Goal: Find contact information: Find contact information

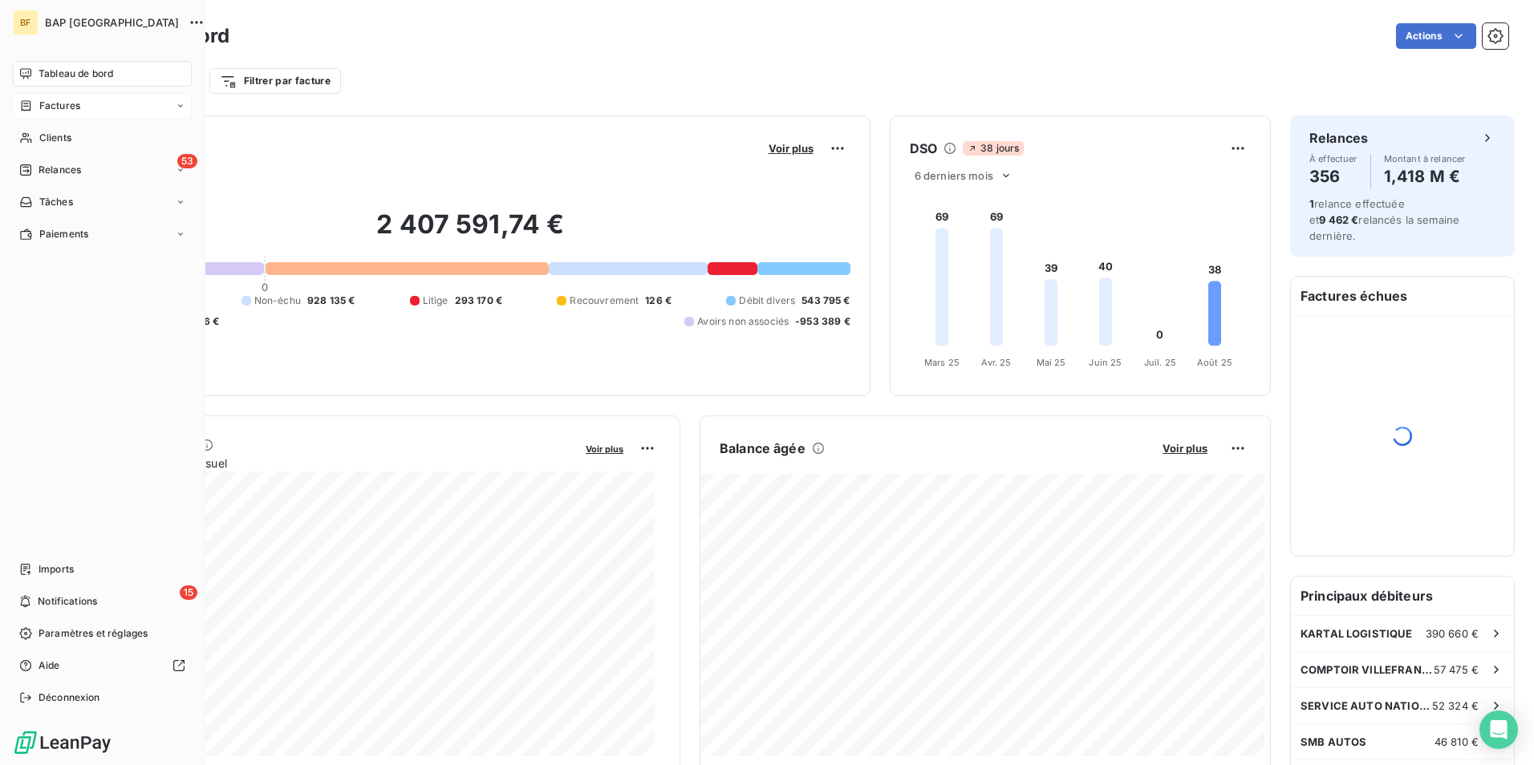
click at [25, 105] on icon at bounding box center [26, 105] width 14 height 13
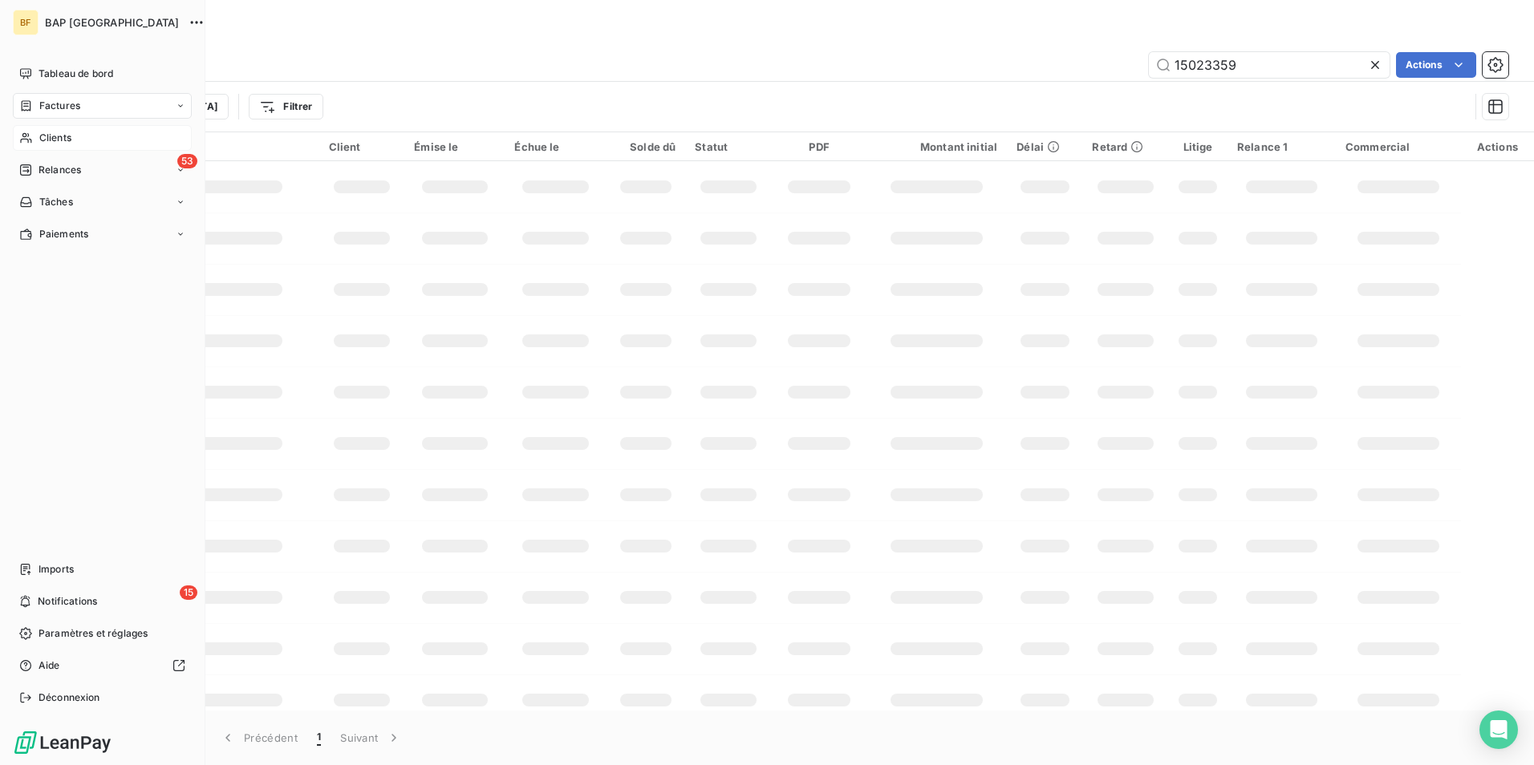
click at [60, 144] on span "Clients" at bounding box center [55, 138] width 32 height 14
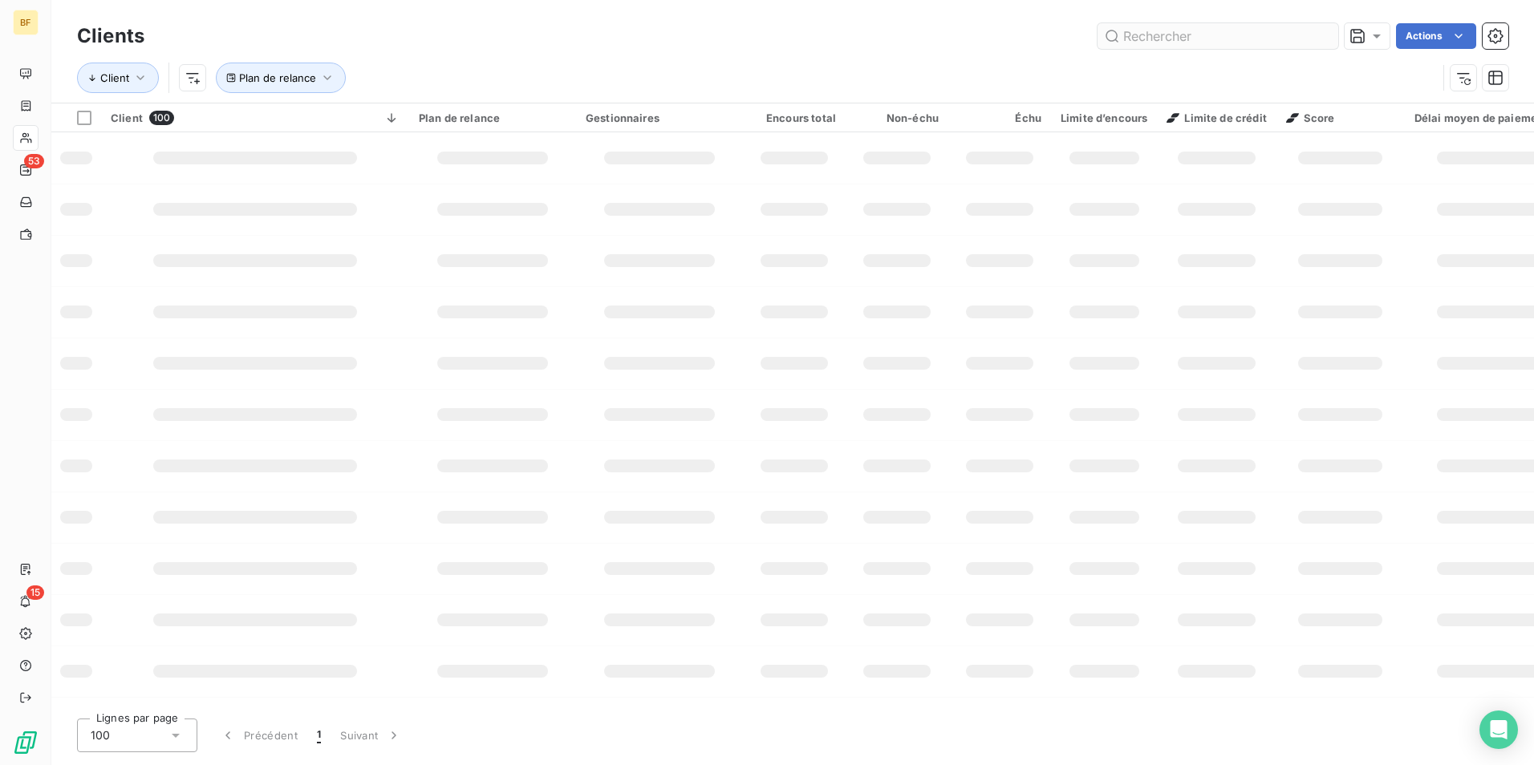
click at [1139, 40] on input "text" at bounding box center [1217, 36] width 241 height 26
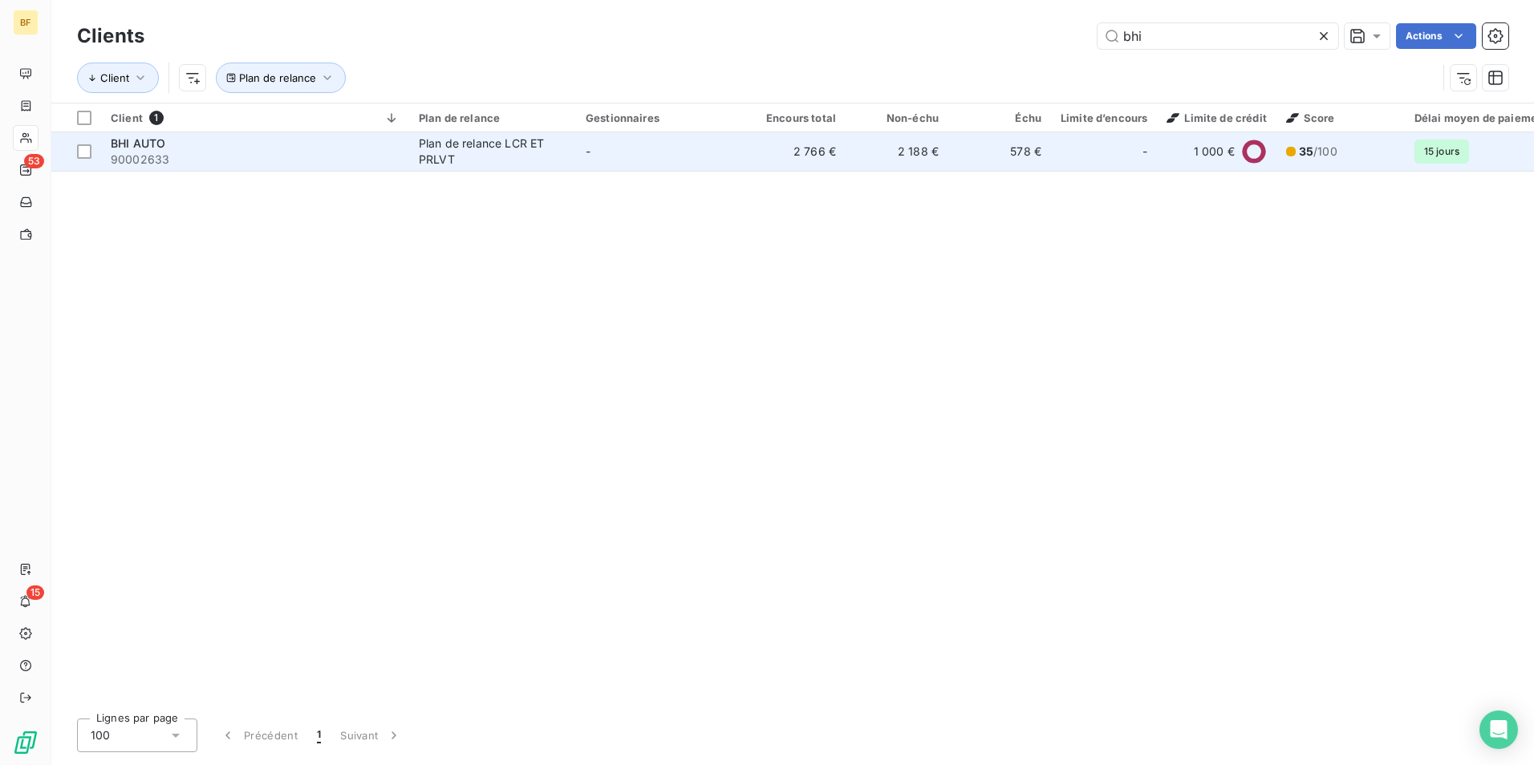
type input "bhi"
click at [201, 158] on span "90002633" at bounding box center [255, 160] width 289 height 16
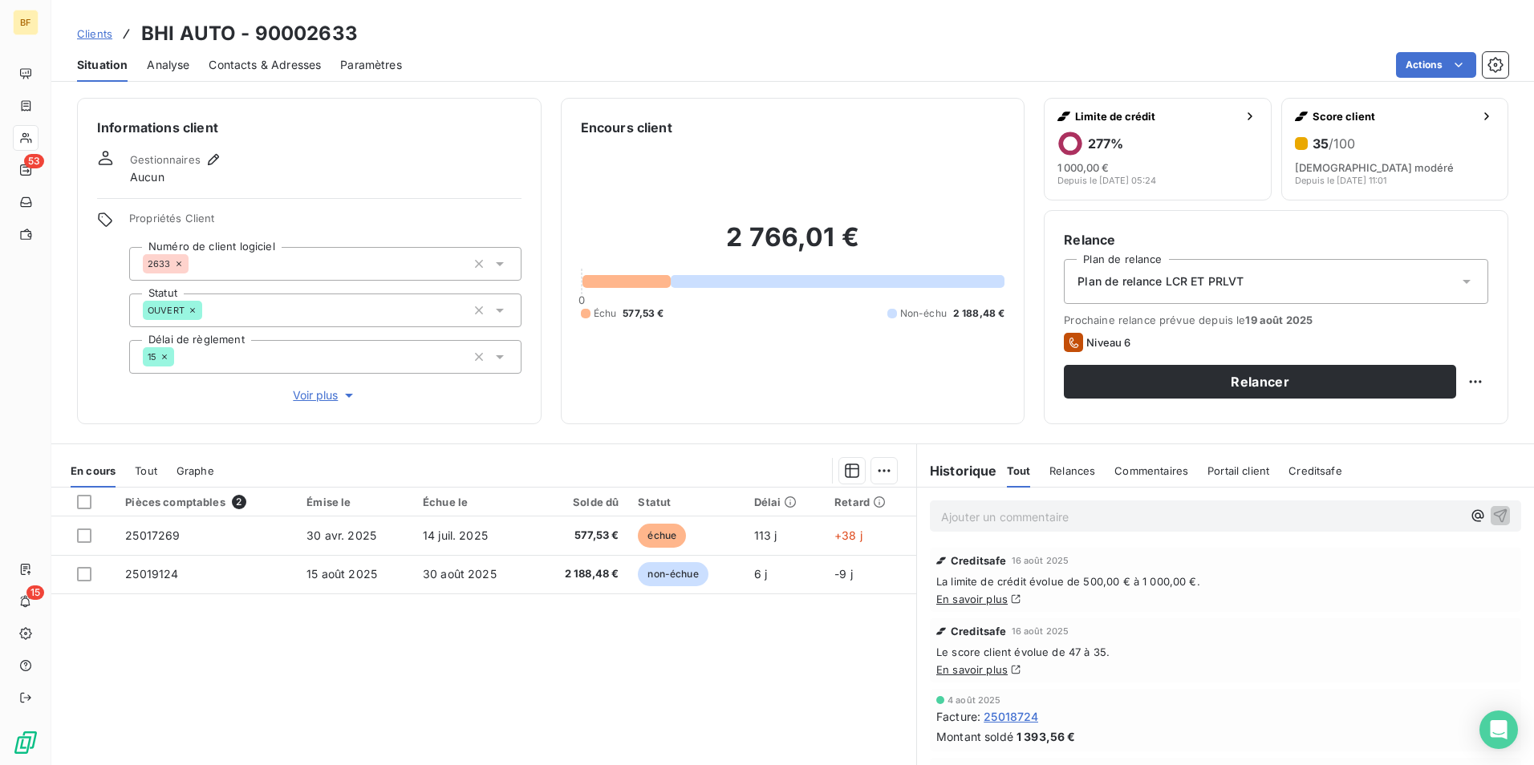
click at [258, 60] on span "Contacts & Adresses" at bounding box center [265, 65] width 112 height 16
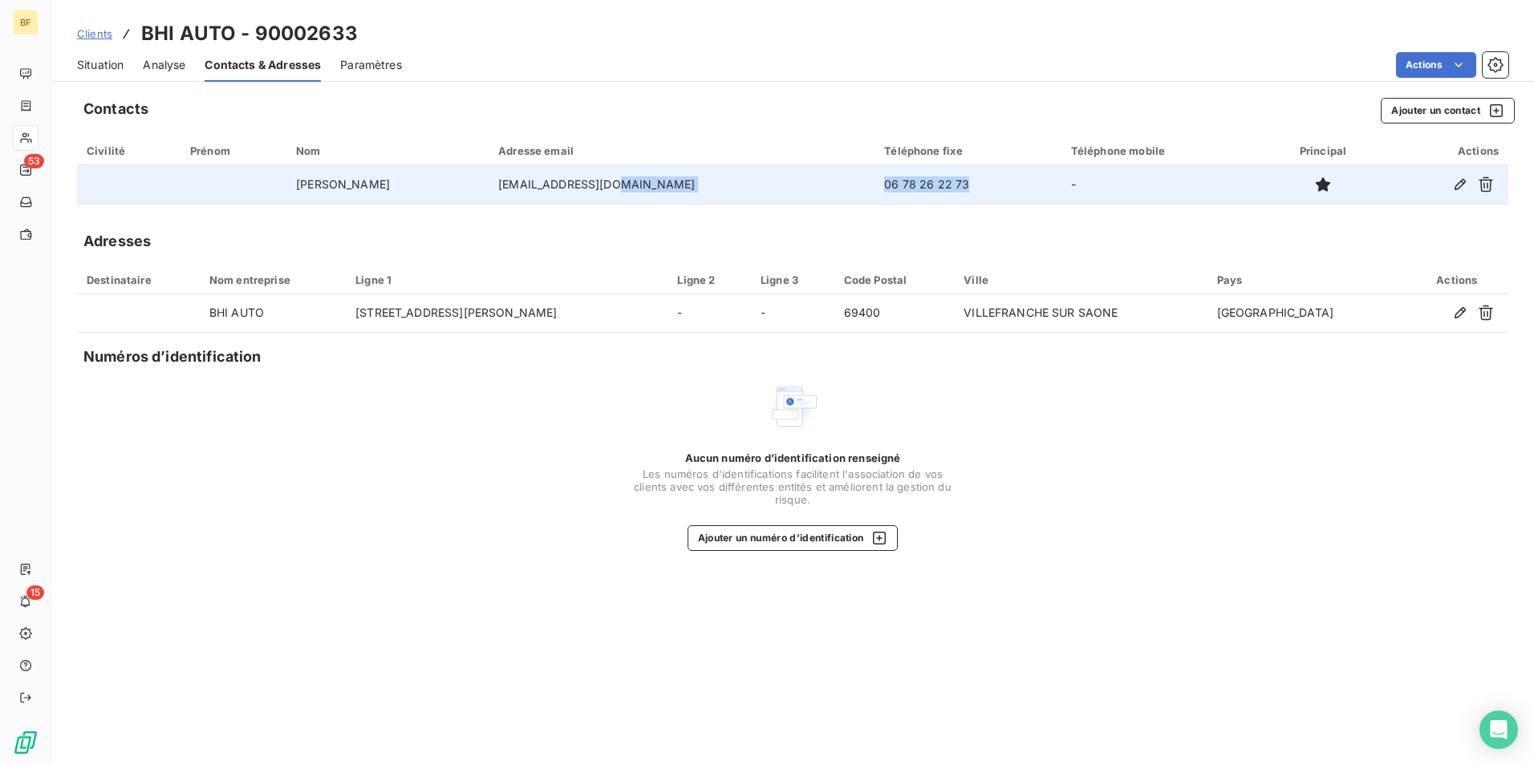
drag, startPoint x: 892, startPoint y: 180, endPoint x: 758, endPoint y: 177, distance: 134.0
click at [758, 177] on tr "H [PERSON_NAME] [EMAIL_ADDRESS][DOMAIN_NAME] 06 78 26 22 73 -" at bounding box center [792, 184] width 1431 height 39
copy tr "06 78 26 22 73"
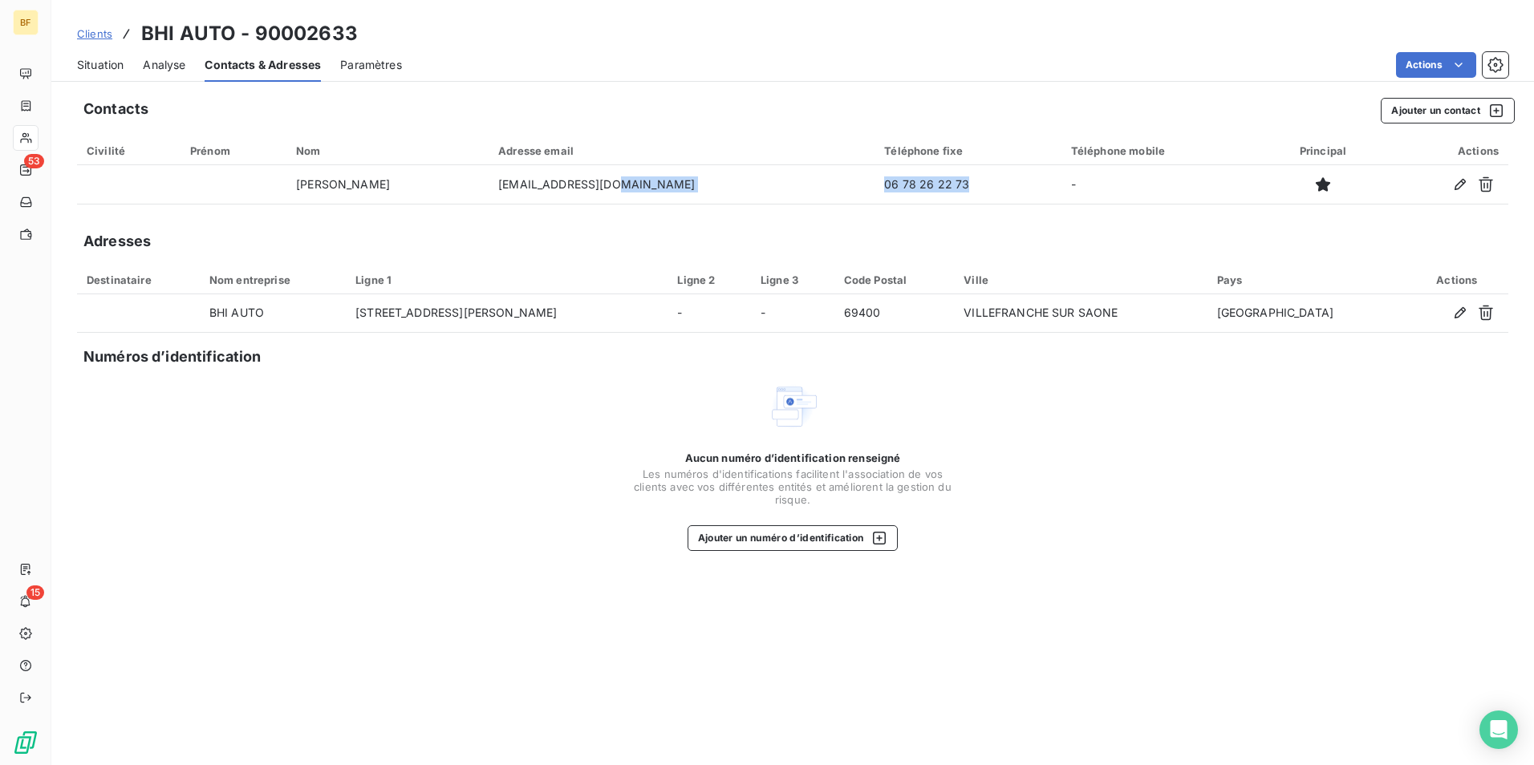
click at [90, 58] on span "Situation" at bounding box center [100, 65] width 47 height 16
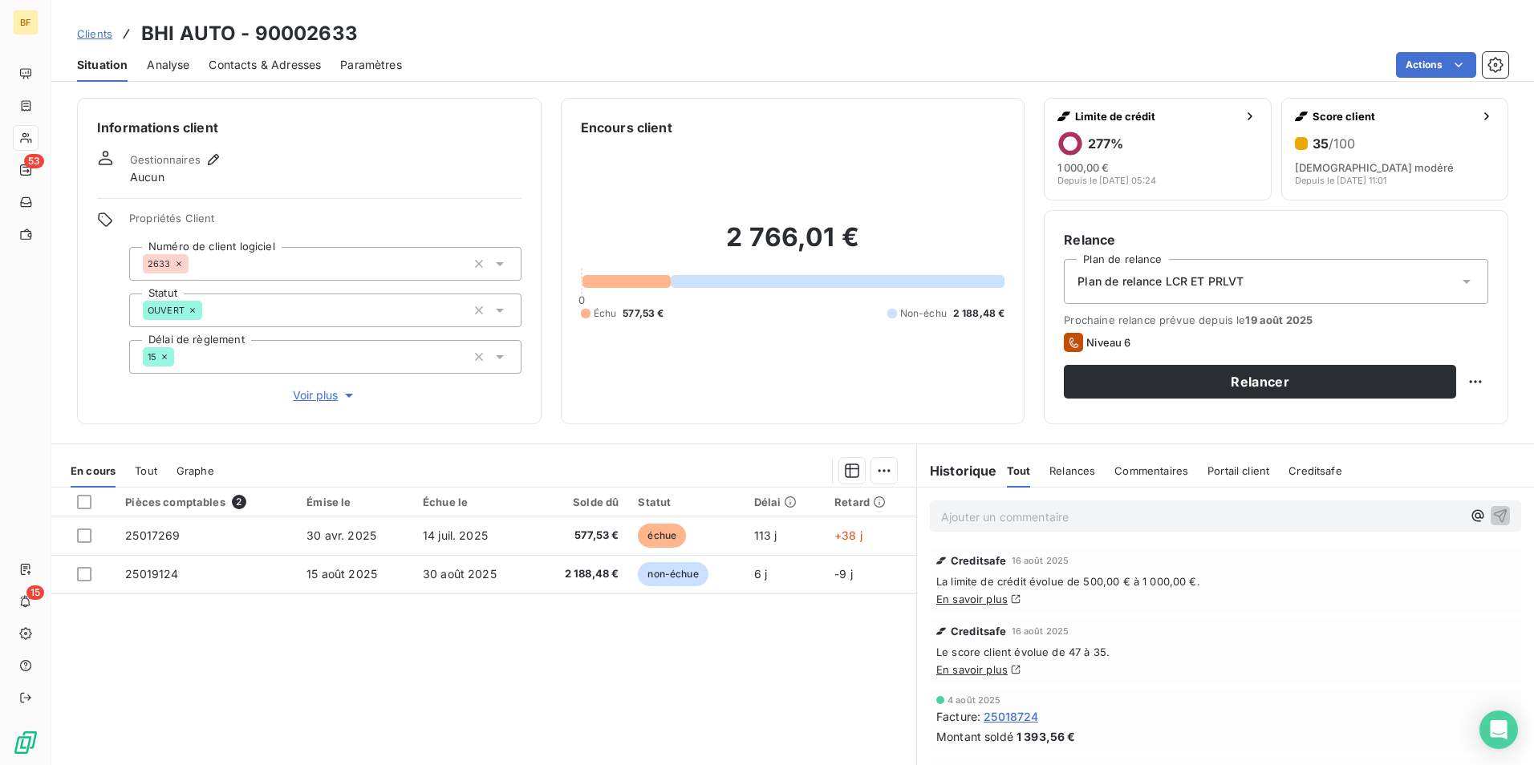
click at [973, 509] on p "Ajouter un commentaire ﻿" at bounding box center [1201, 517] width 521 height 20
